Goal: Browse casually

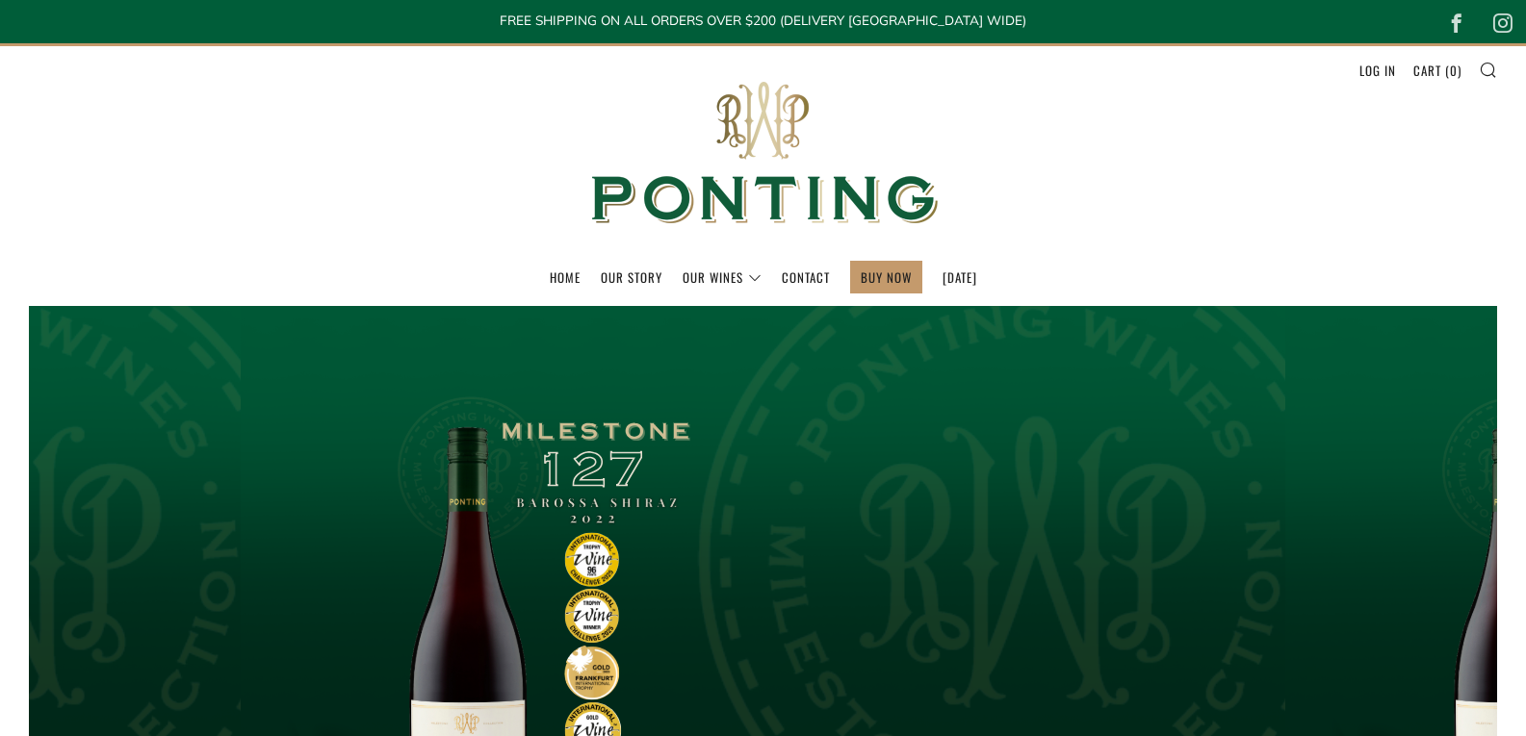
click at [0, 0] on div "Age verification By clicking enter you are verifying that you are old enough to…" at bounding box center [0, 0] width 0 height 0
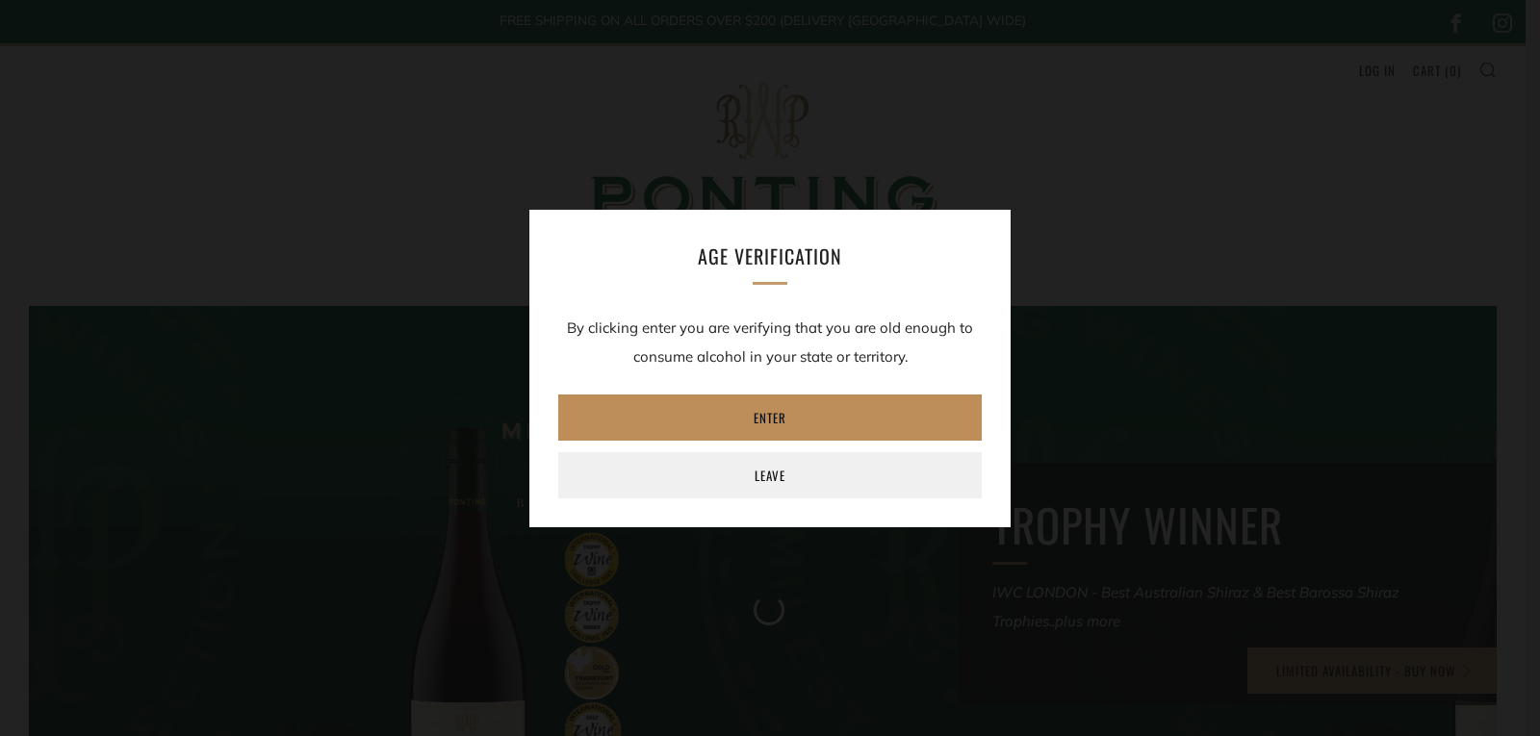
click at [770, 428] on link "Enter" at bounding box center [770, 418] width 424 height 46
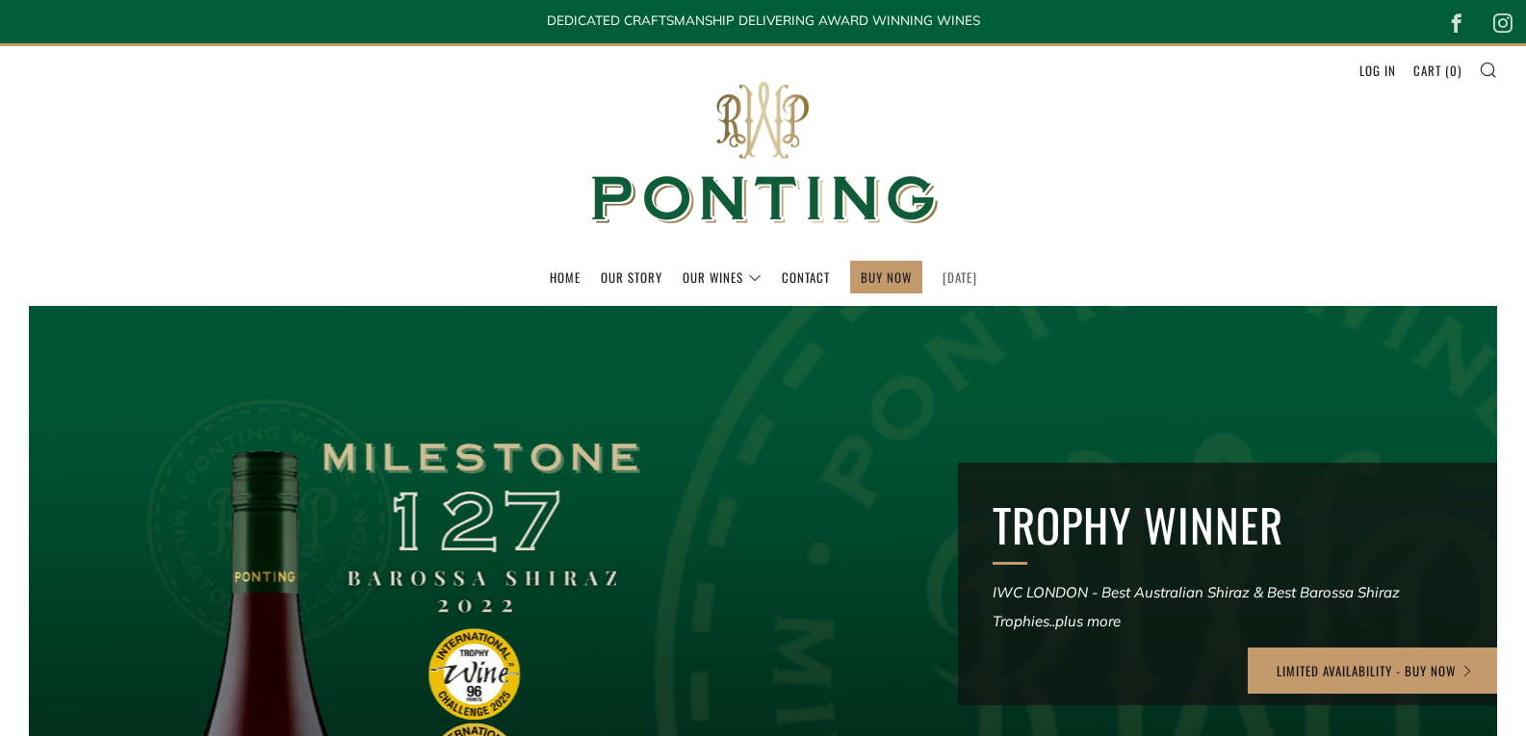
click at [955, 281] on link "[DATE]" at bounding box center [959, 277] width 35 height 31
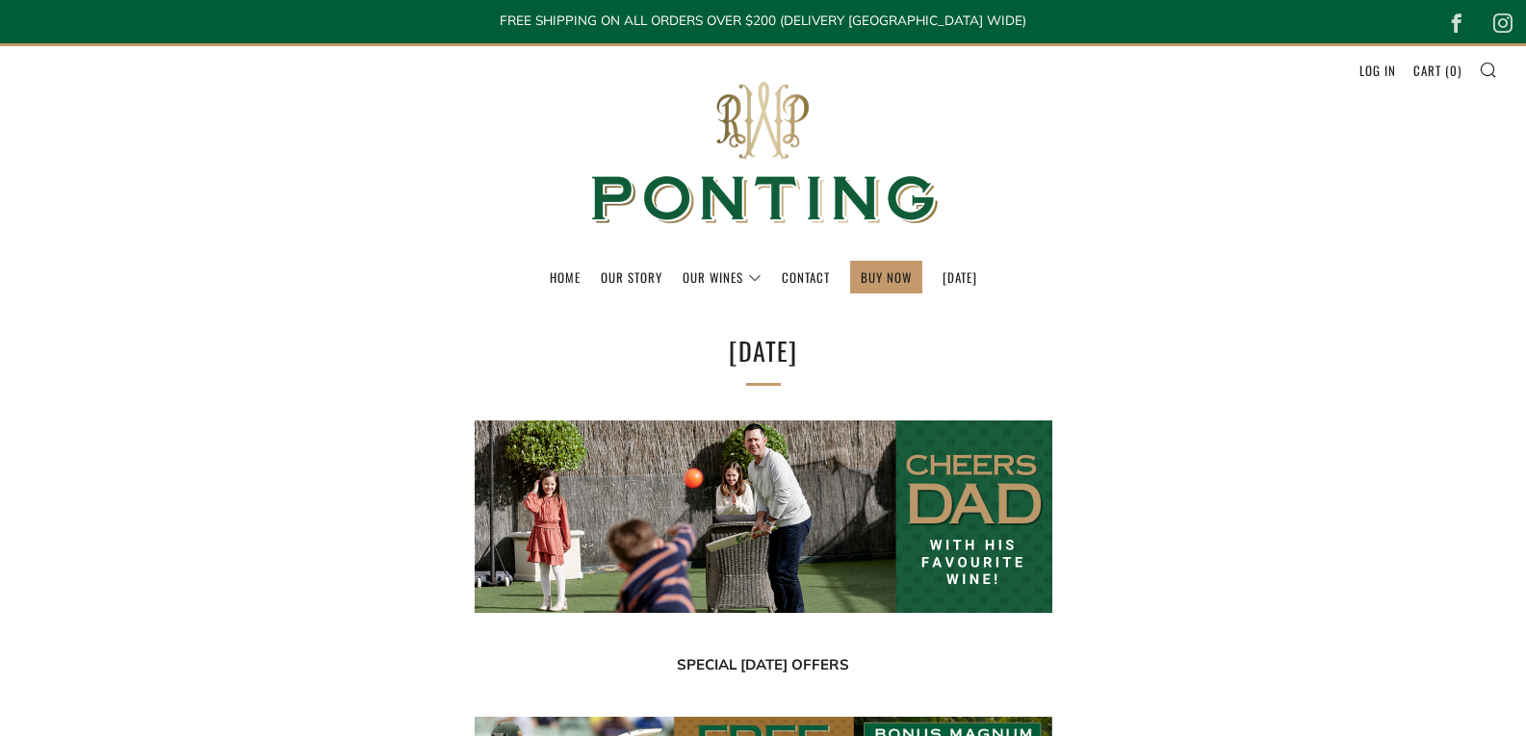
select select "best-selling"
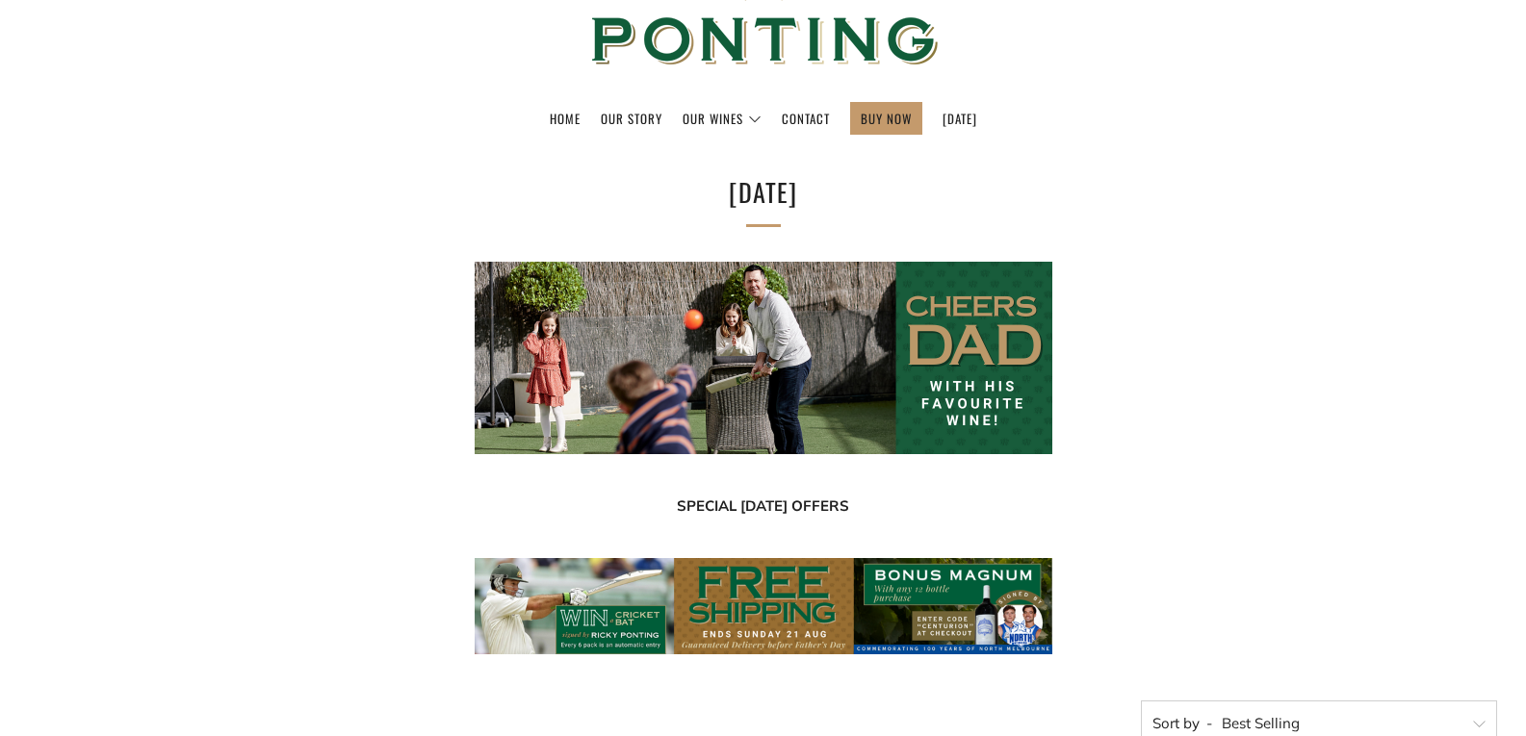
scroll to position [193, 0]
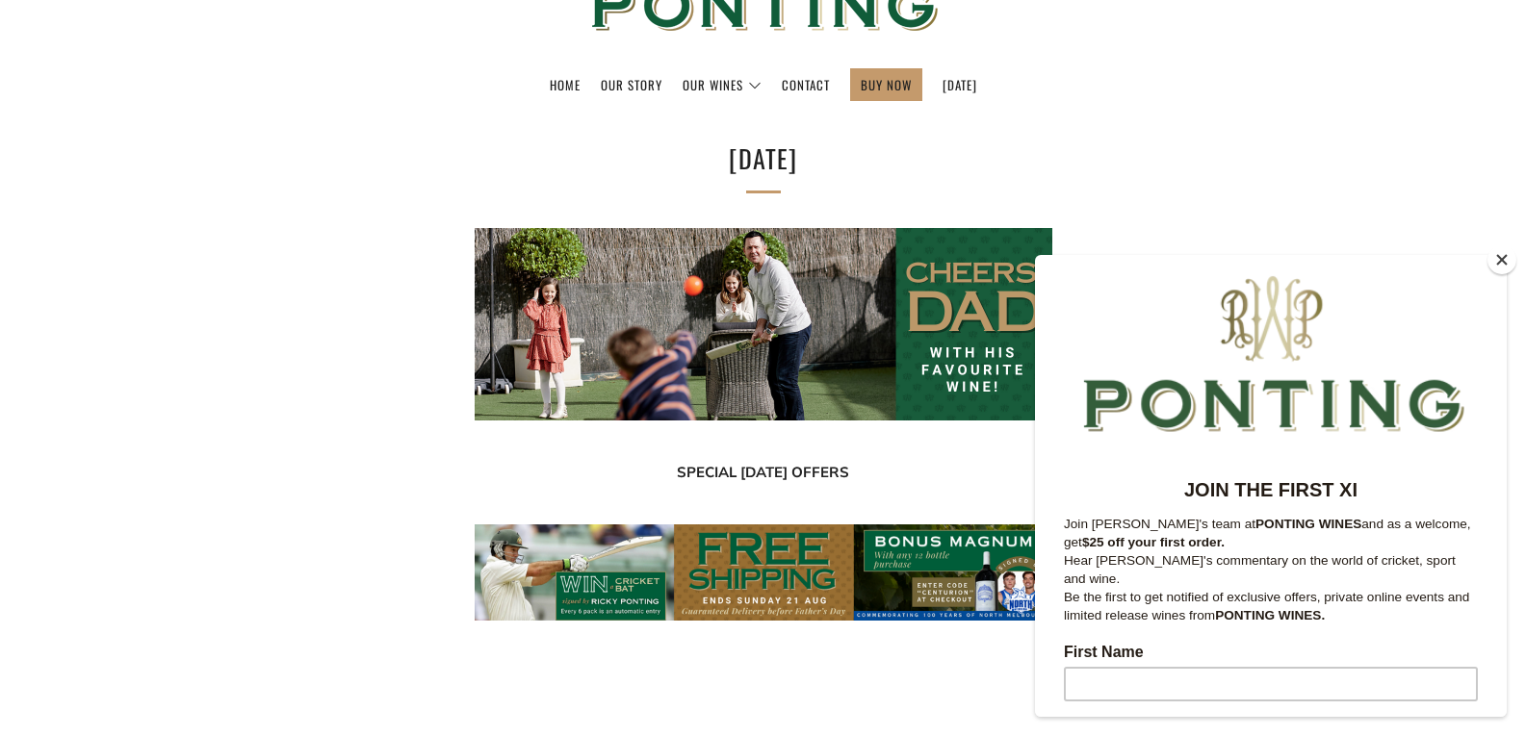
click at [1497, 259] on button "Close" at bounding box center [1501, 259] width 29 height 29
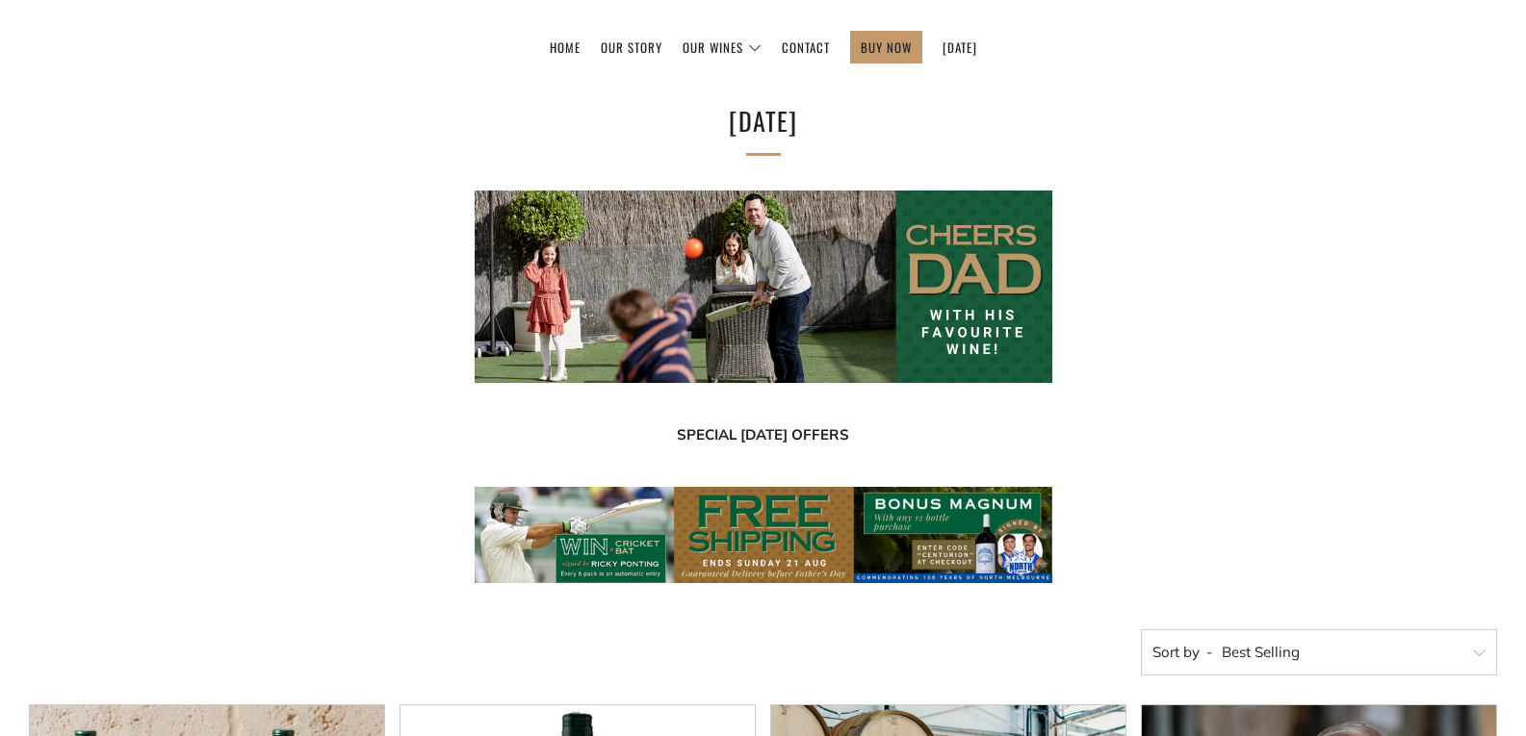
scroll to position [140, 0]
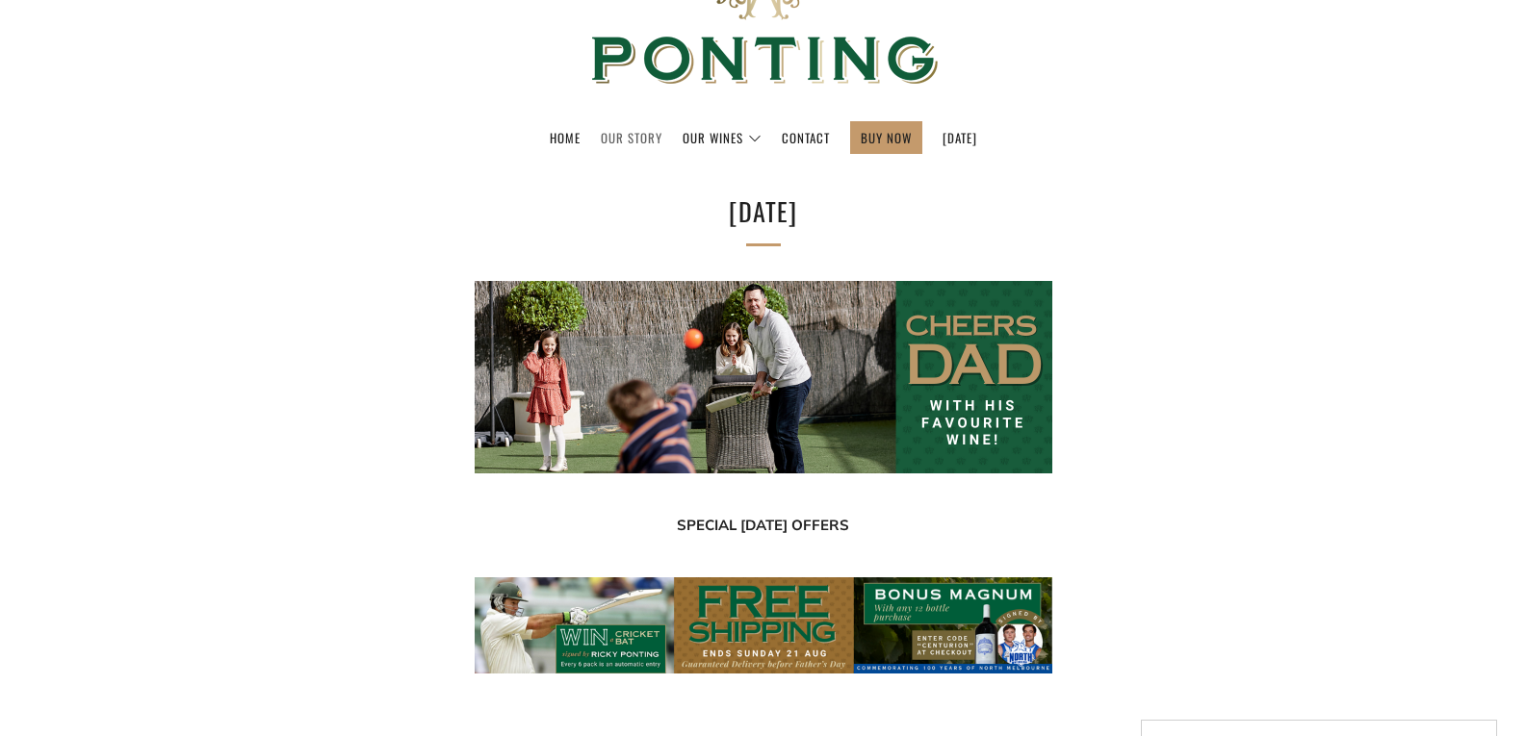
click at [613, 131] on link "Our Story" at bounding box center [632, 137] width 62 height 31
